Goal: Task Accomplishment & Management: Manage account settings

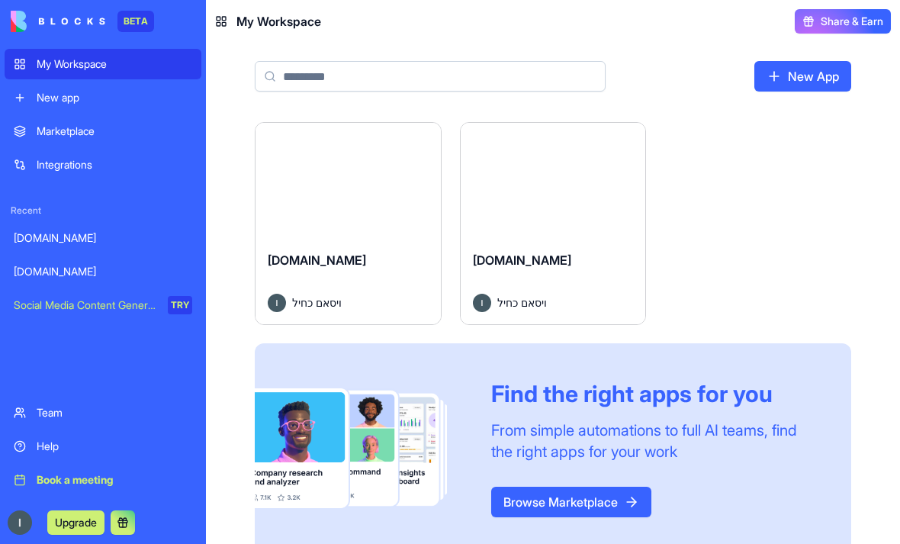
click at [71, 131] on div "Marketplace" at bounding box center [115, 131] width 156 height 15
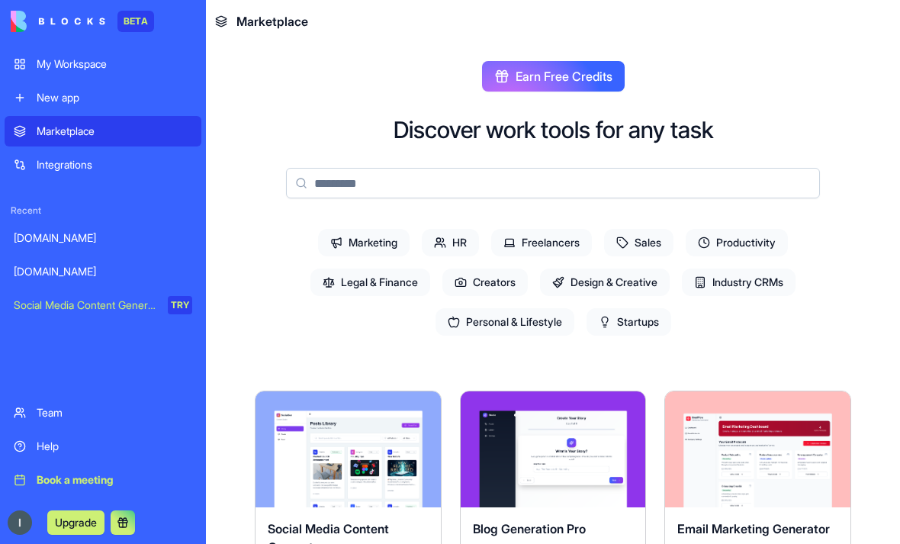
click at [70, 156] on link "Integrations" at bounding box center [103, 165] width 197 height 31
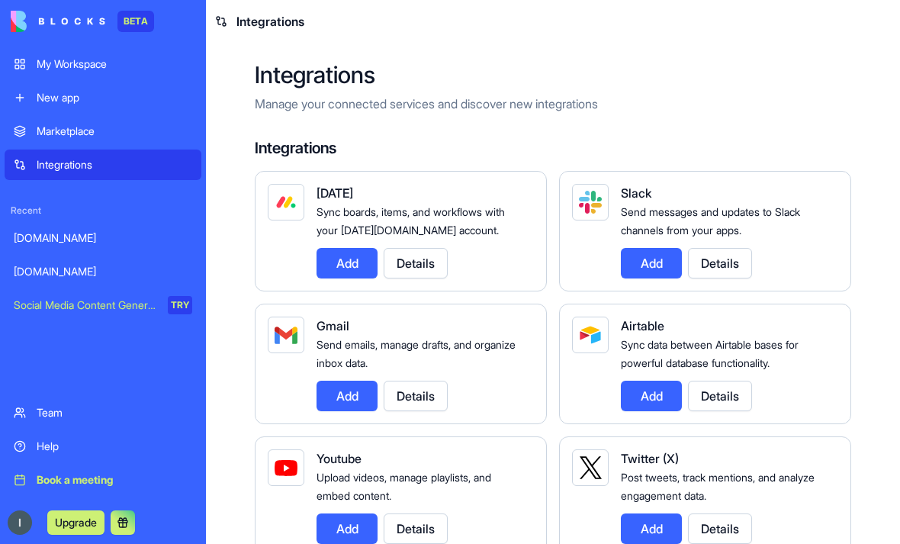
click at [56, 412] on div "Team" at bounding box center [115, 412] width 156 height 15
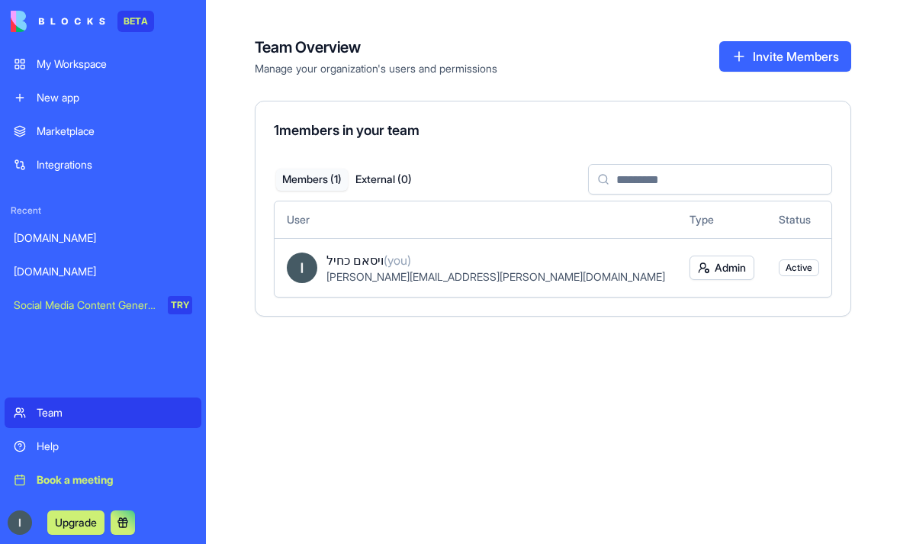
click at [82, 523] on button "Upgrade" at bounding box center [75, 522] width 57 height 24
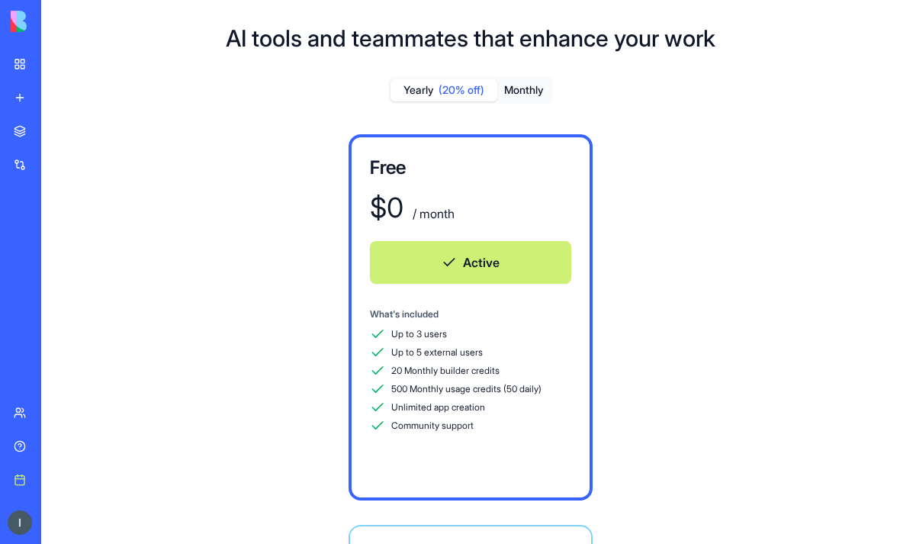
click at [535, 95] on button "Monthly" at bounding box center [523, 90] width 53 height 22
click at [546, 89] on button "Monthly" at bounding box center [523, 90] width 53 height 22
click at [14, 73] on link "My Workspace" at bounding box center [35, 64] width 61 height 31
